Goal: Check status: Check status

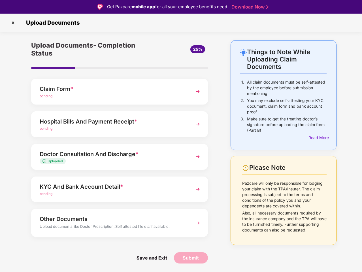
click at [13, 23] on img at bounding box center [12, 22] width 9 height 9
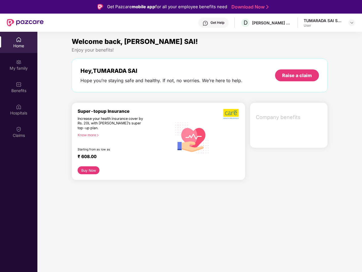
click at [318, 138] on div "Company benefits" at bounding box center [289, 125] width 78 height 45
click at [120, 92] on div "Hey, [PERSON_NAME] SAI Hope you’re staying safe and healthy. If not, no worries…" at bounding box center [200, 76] width 256 height 34
click at [120, 124] on div "Increase your health insurance cover by Rs. 20L with [PERSON_NAME]’s super top-…" at bounding box center [113, 123] width 70 height 14
click at [120, 157] on div "₹ 608.00" at bounding box center [122, 157] width 89 height 7
click at [120, 189] on section "Welcome back, [PERSON_NAME] SAI! Enjoy your benefits! Hey, TUMARADA SAI Hope yo…" at bounding box center [199, 168] width 325 height 272
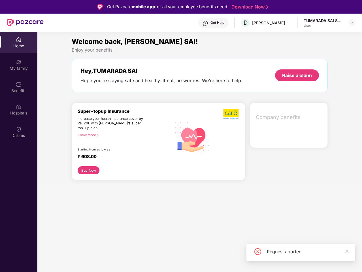
click at [120, 223] on section "Welcome back, [PERSON_NAME] SAI! Enjoy your benefits! Hey, TUMARADA SAI Hope yo…" at bounding box center [199, 168] width 325 height 272
click at [152, 258] on section "Welcome back, [PERSON_NAME] SAI! Enjoy your benefits! Hey, TUMARADA SAI Hope yo…" at bounding box center [199, 168] width 325 height 272
click at [191, 258] on section "Welcome back, [PERSON_NAME] SAI! Enjoy your benefits! Hey, TUMARADA SAI Hope yo…" at bounding box center [199, 168] width 325 height 272
